Goal: Check status

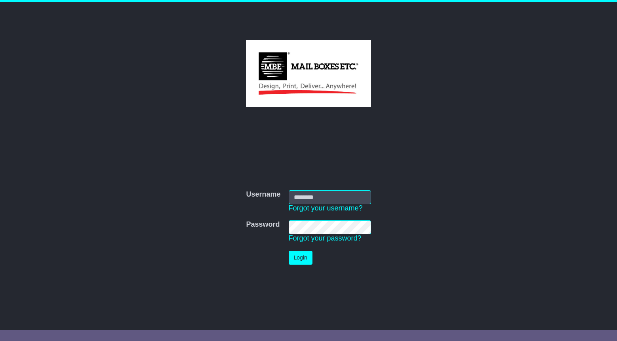
click at [0, 333] on com-1password-button at bounding box center [0, 333] width 0 height 0
type input "**********"
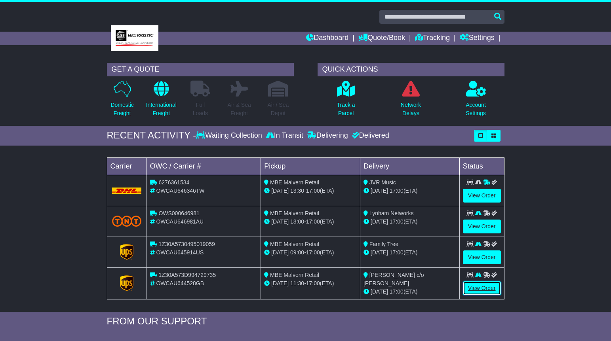
click at [481, 284] on link "View Order" at bounding box center [482, 288] width 38 height 14
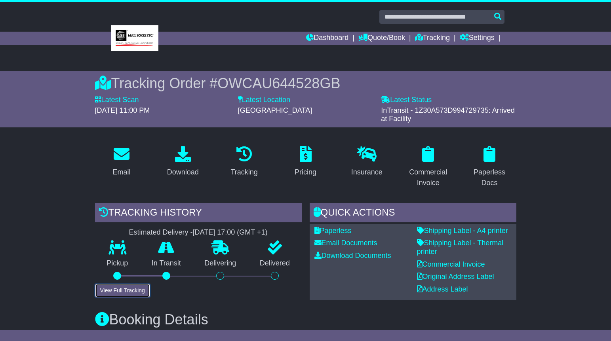
click at [133, 292] on button "View Full Tracking" at bounding box center [122, 291] width 55 height 14
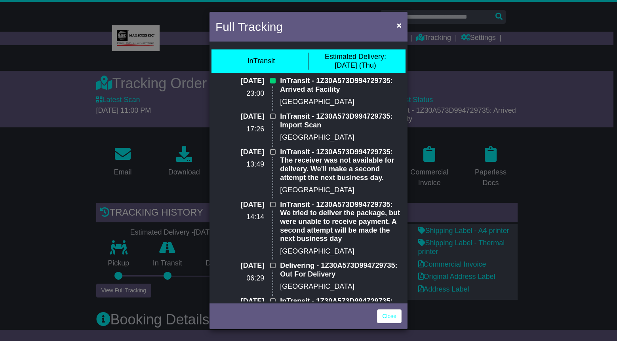
click at [357, 80] on p "InTransit - 1Z30A573D994729735: Arrived at Facility" at bounding box center [341, 85] width 122 height 17
copy p "1Z30A573D994729735"
click at [351, 81] on p "InTransit - 1Z30A573D994729735: Arrived at Facility" at bounding box center [341, 85] width 122 height 17
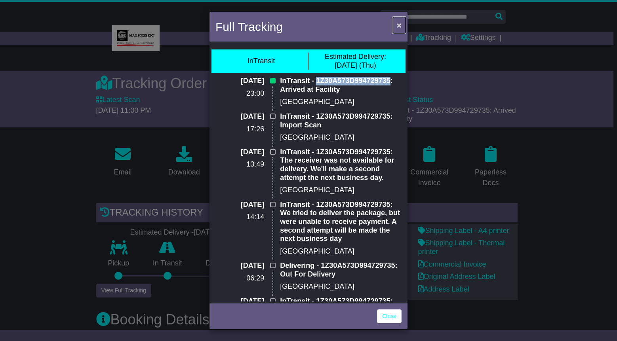
click at [399, 26] on span "×" at bounding box center [399, 25] width 5 height 9
